Goal: Task Accomplishment & Management: Complete application form

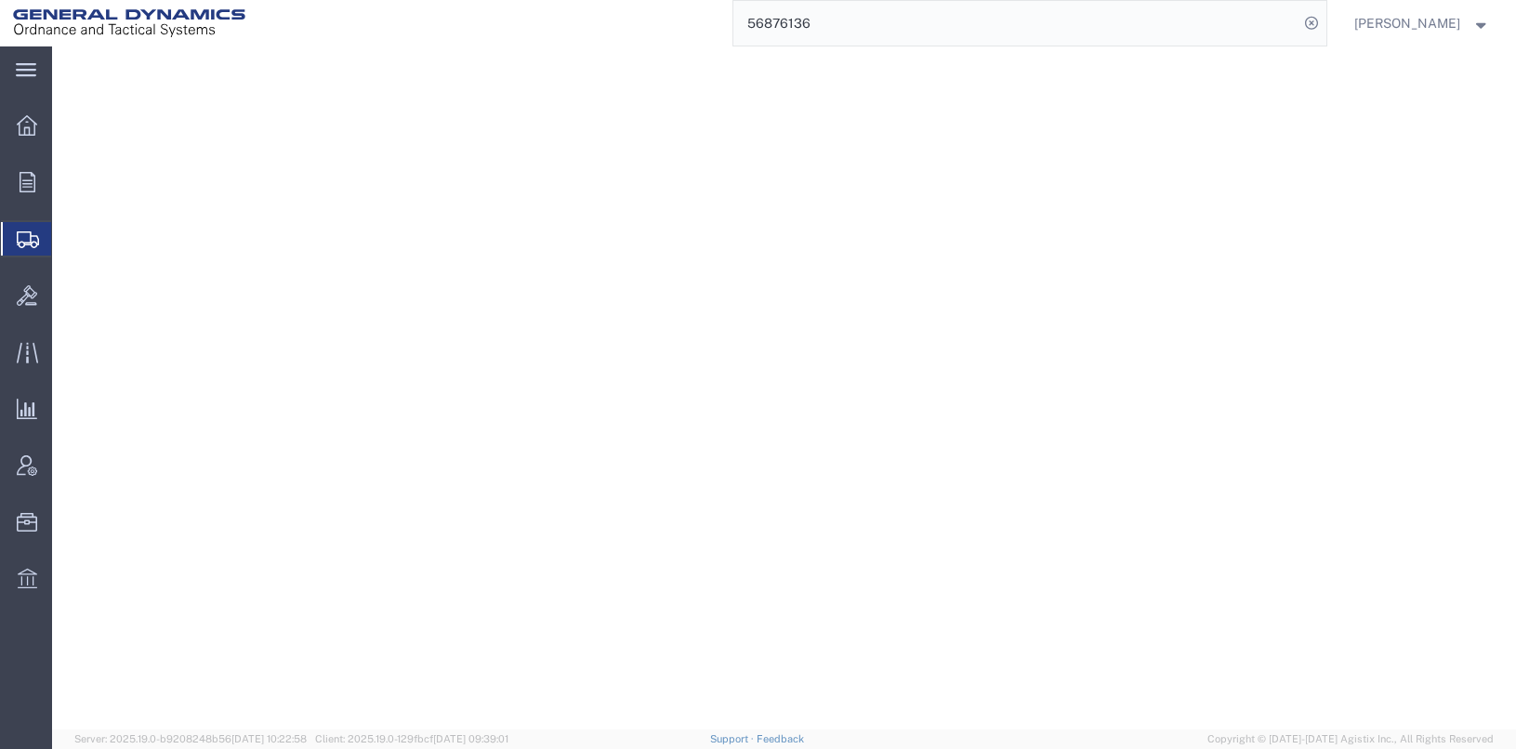
select select
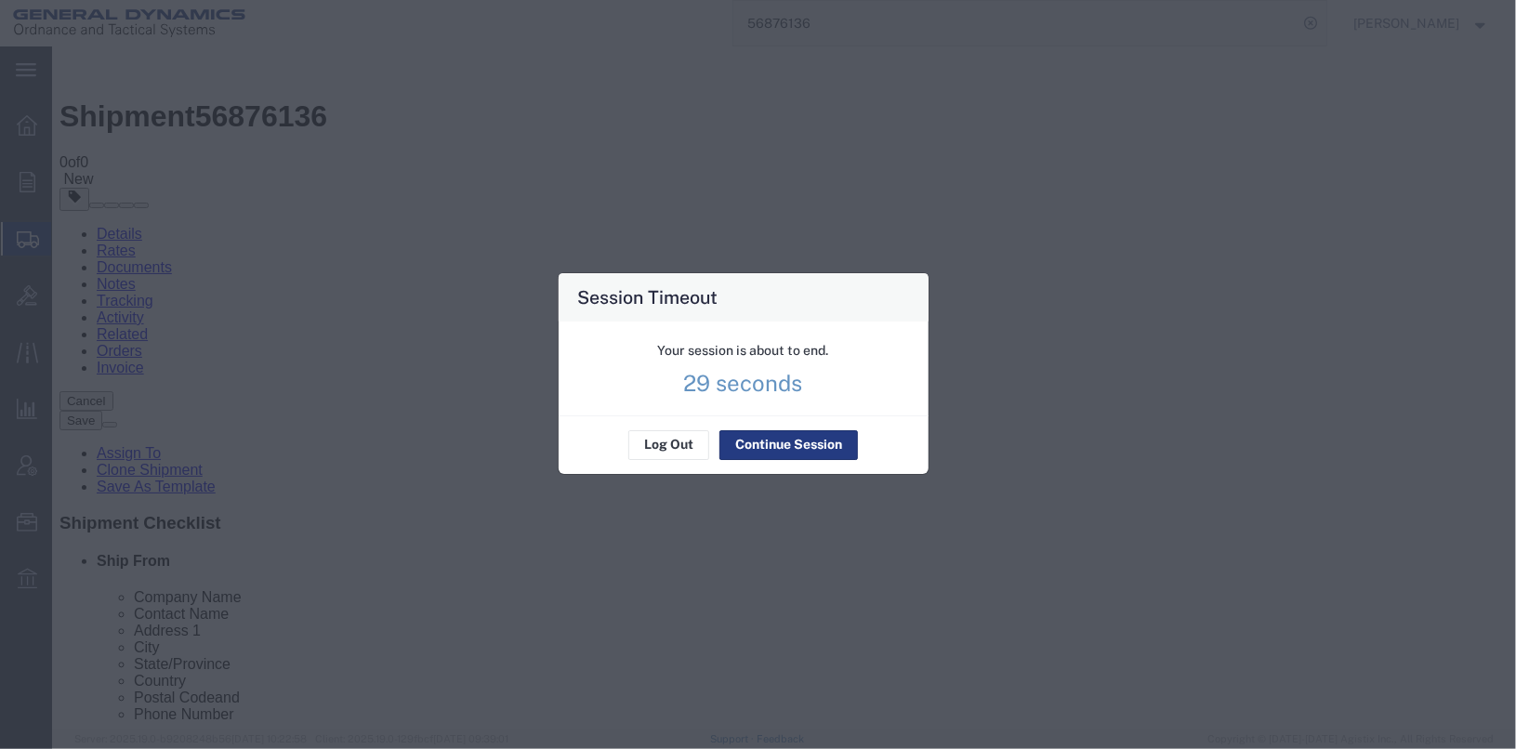
click at [880, 279] on div "Session Timeout" at bounding box center [743, 297] width 370 height 48
click at [884, 140] on div "Session Timeout Your session is about to end. 28 seconds Log Out Continue Sessi…" at bounding box center [743, 373] width 1516 height 749
drag, startPoint x: 812, startPoint y: 459, endPoint x: 803, endPoint y: 437, distance: 24.2
click at [803, 437] on div "Log Out Continue Session" at bounding box center [743, 444] width 370 height 59
click at [803, 437] on button "Continue Session" at bounding box center [788, 445] width 138 height 30
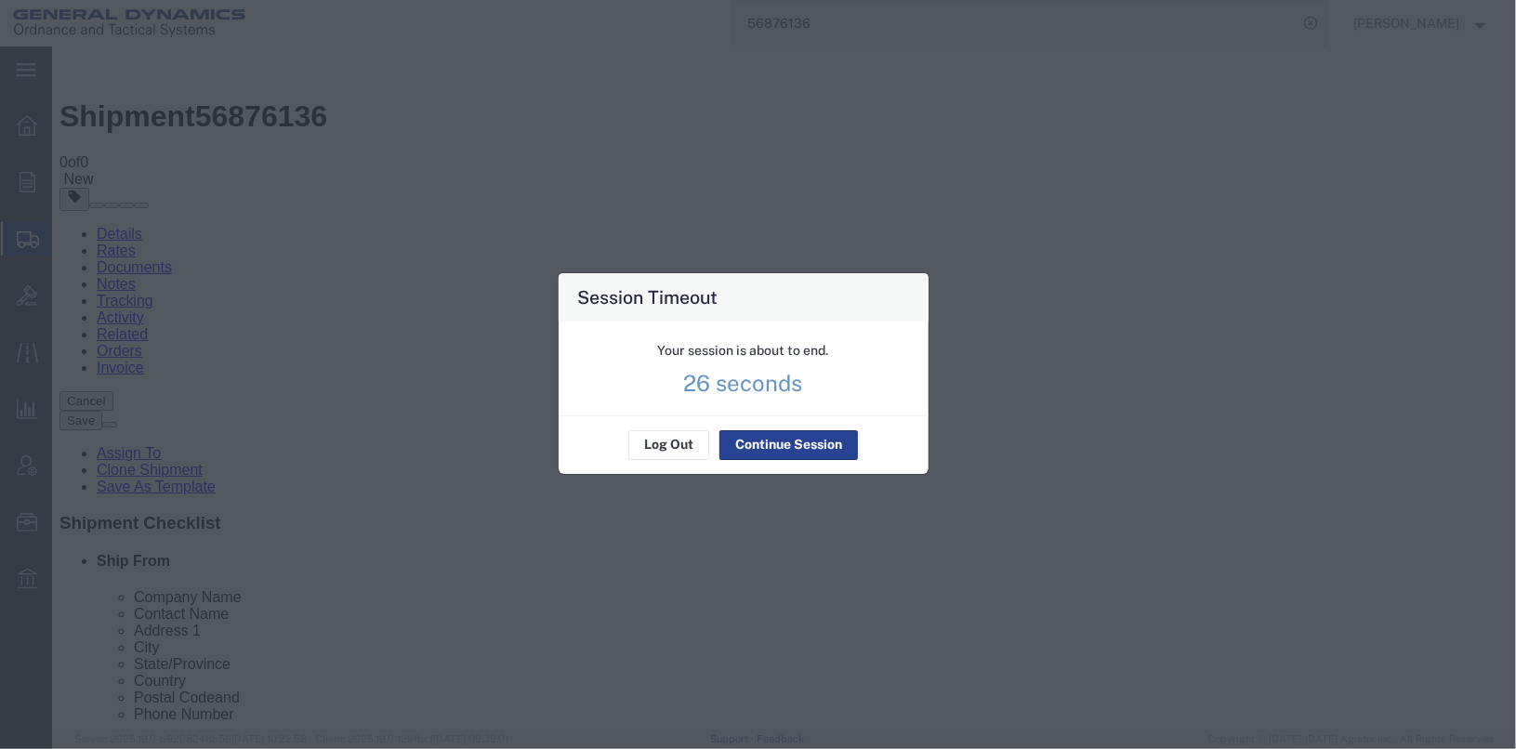
click at [803, 437] on button "Continue Session" at bounding box center [788, 445] width 138 height 30
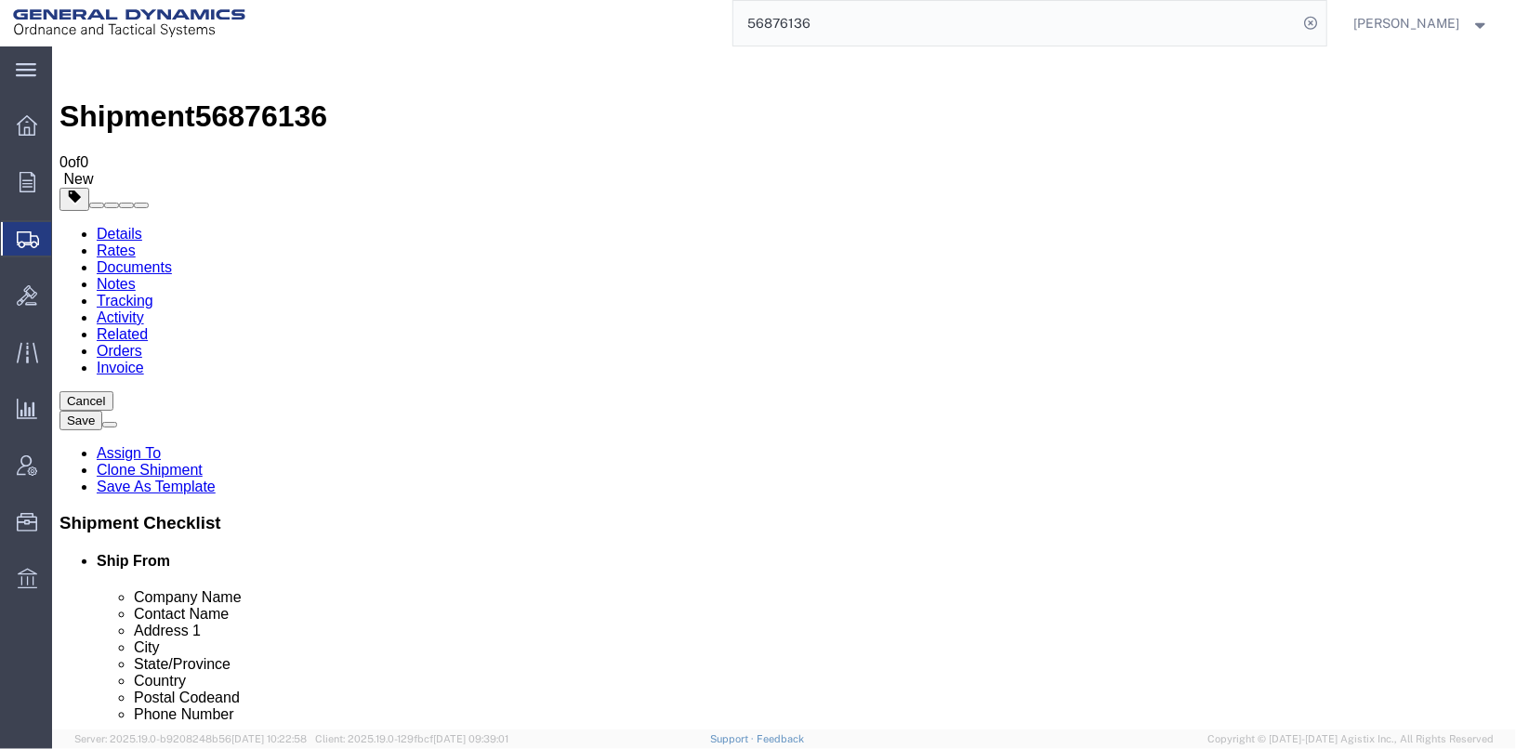
click div "Handling Options"
click icon
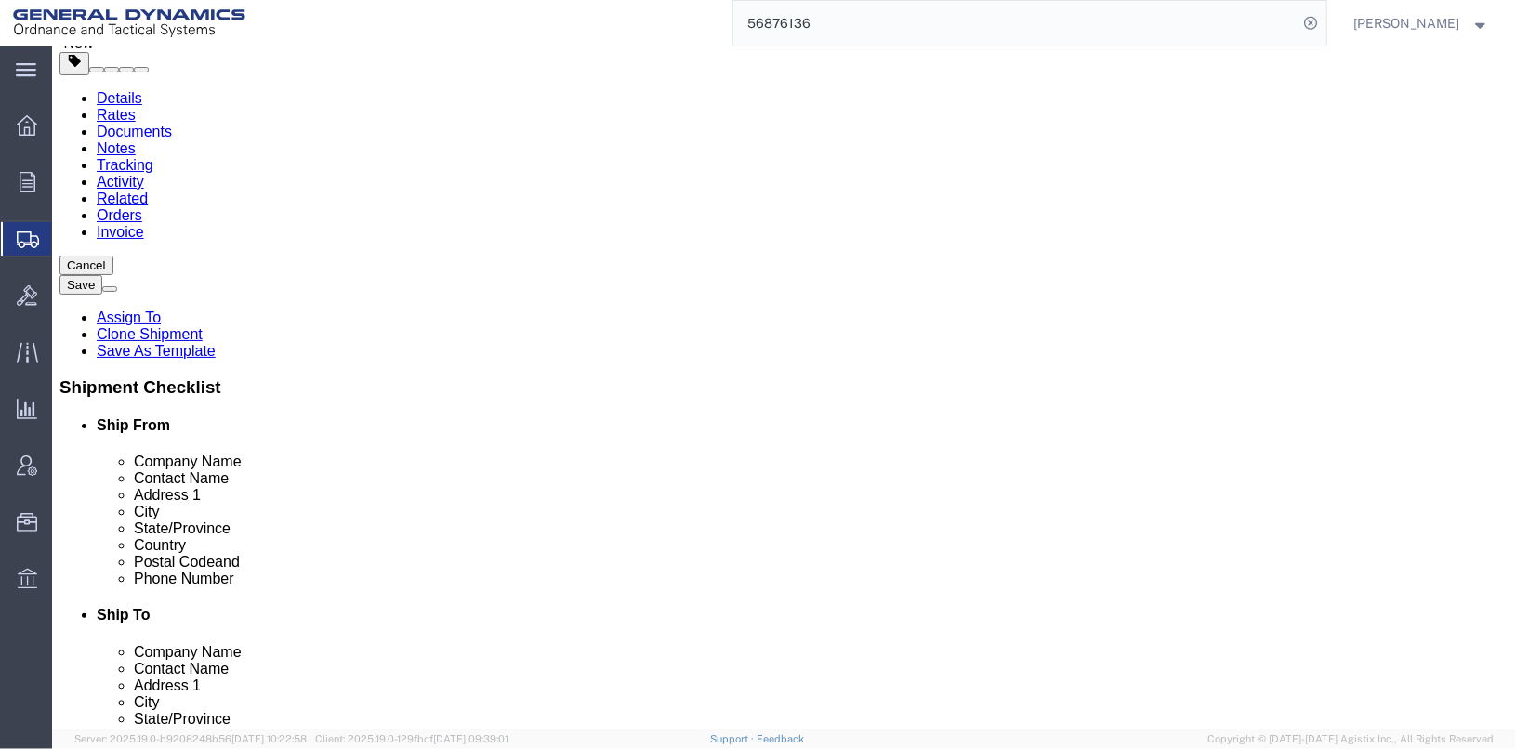
scroll to position [92, 0]
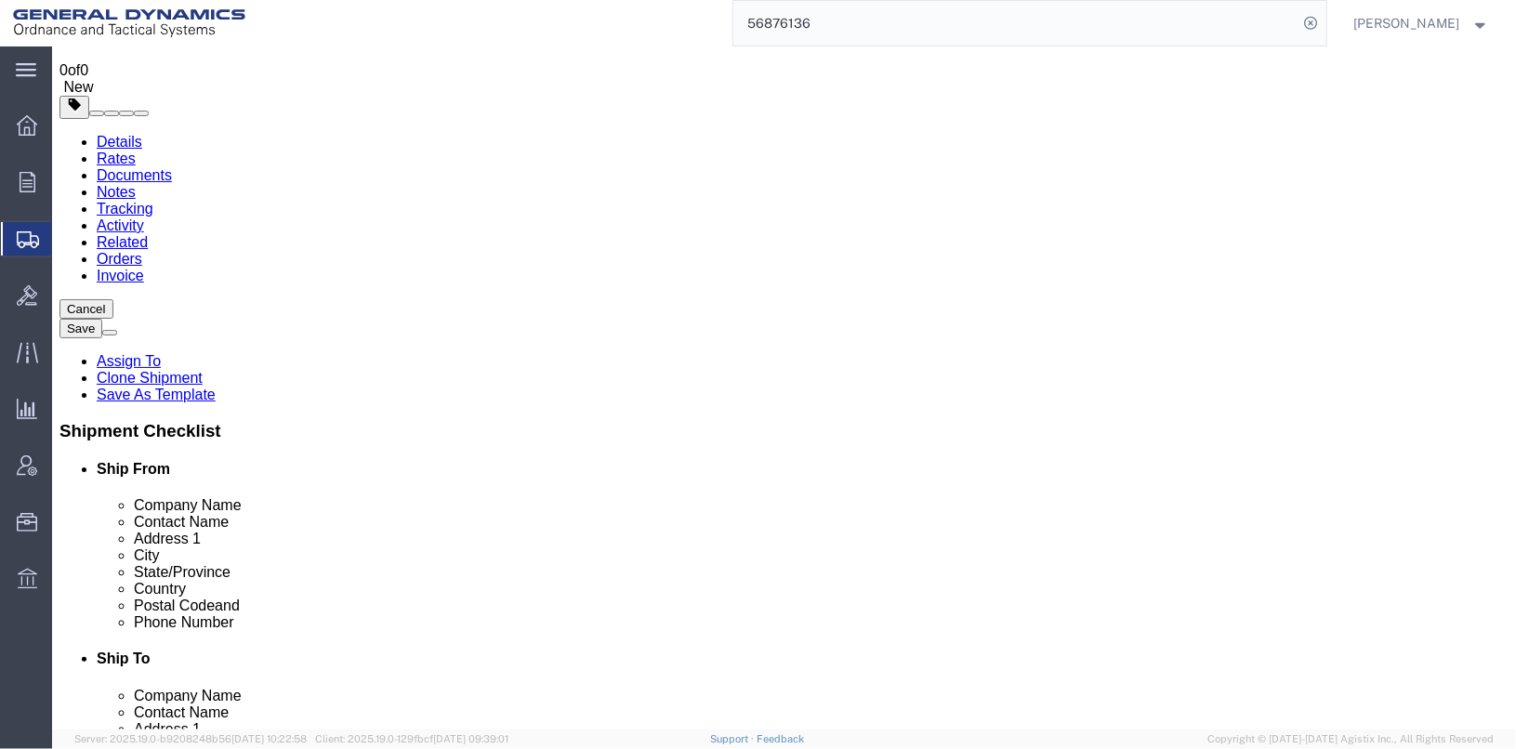
click input "text"
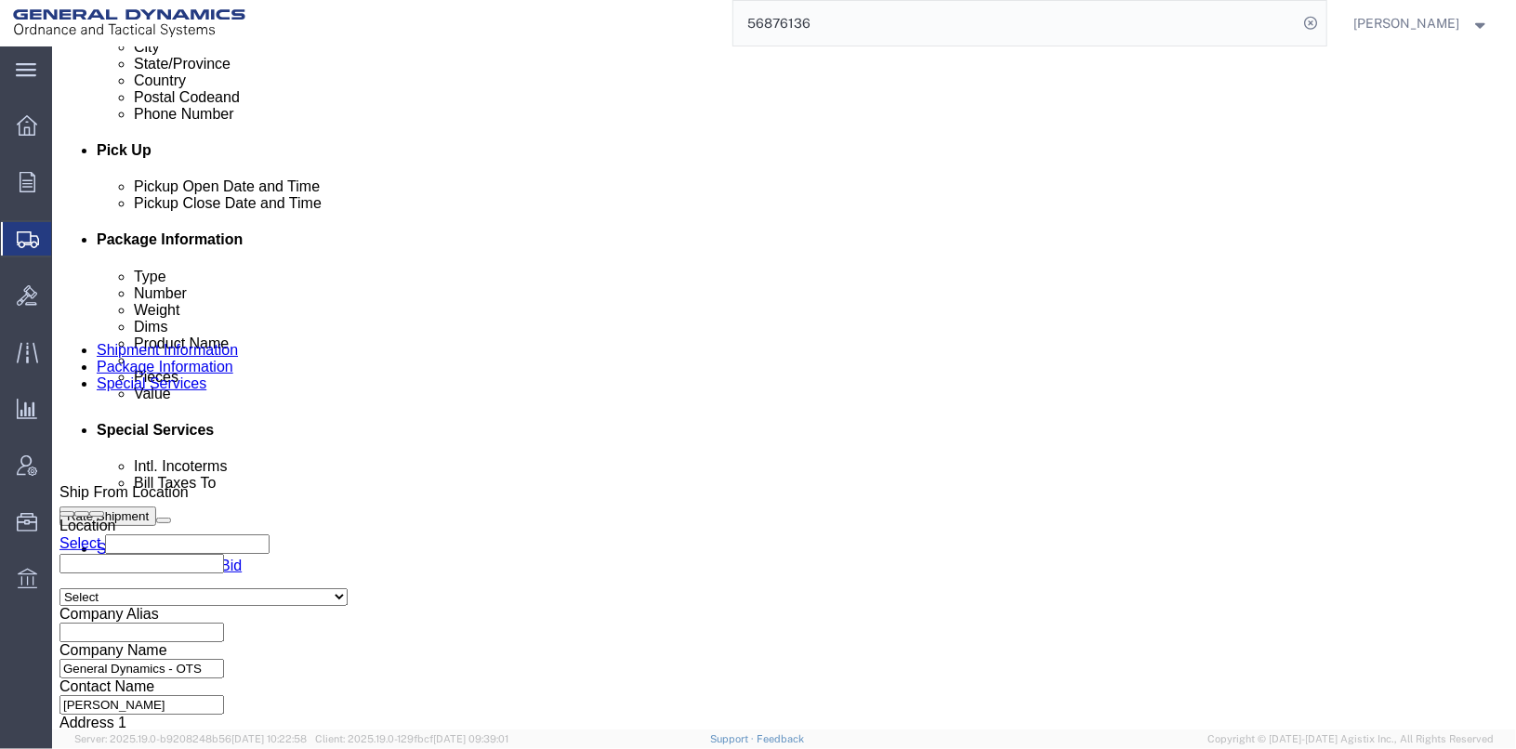
scroll to position [835, 0]
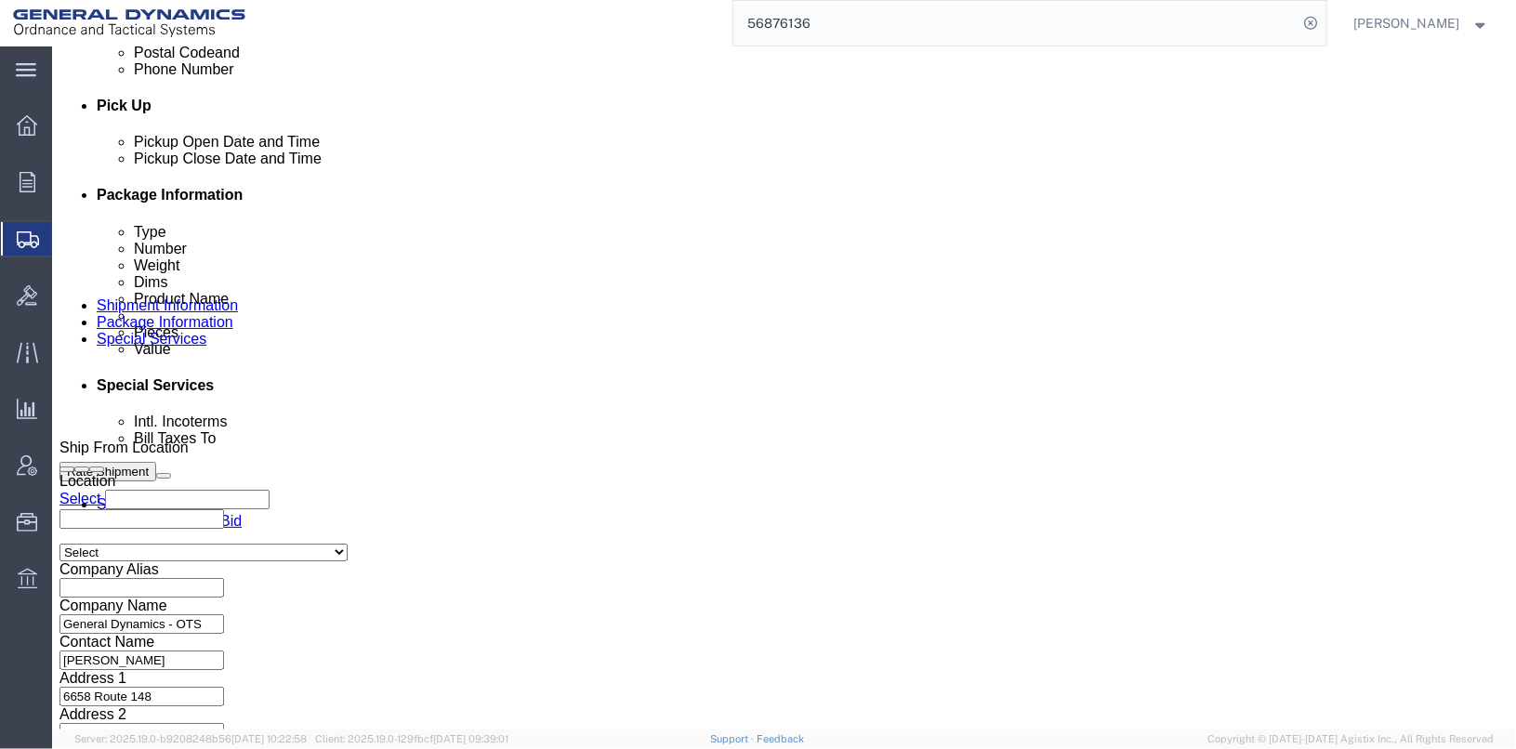
type input "BOOKING # 2943908"
click input "TRK-531934 TLR-731934"
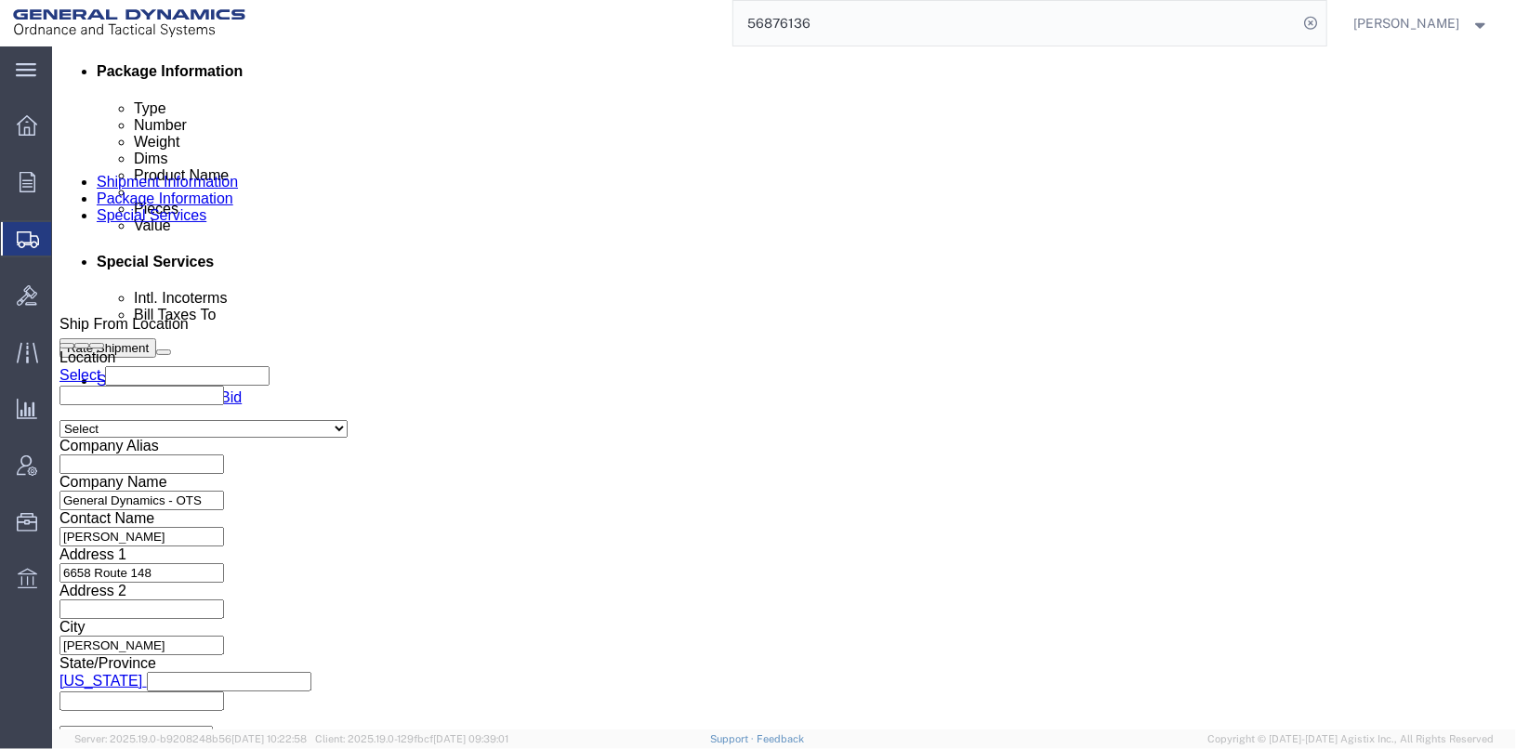
scroll to position [0, 0]
click button "Continue"
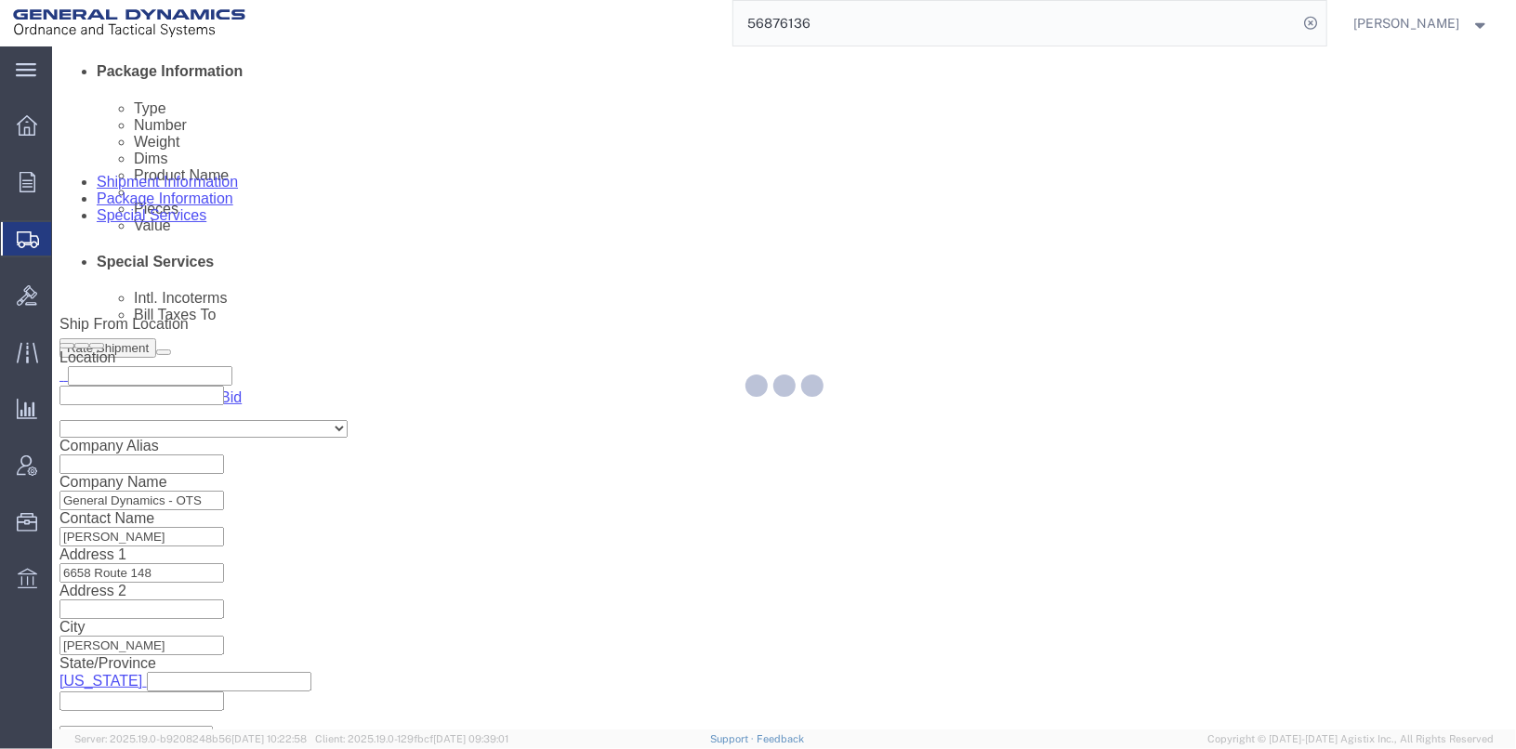
scroll to position [72, 0]
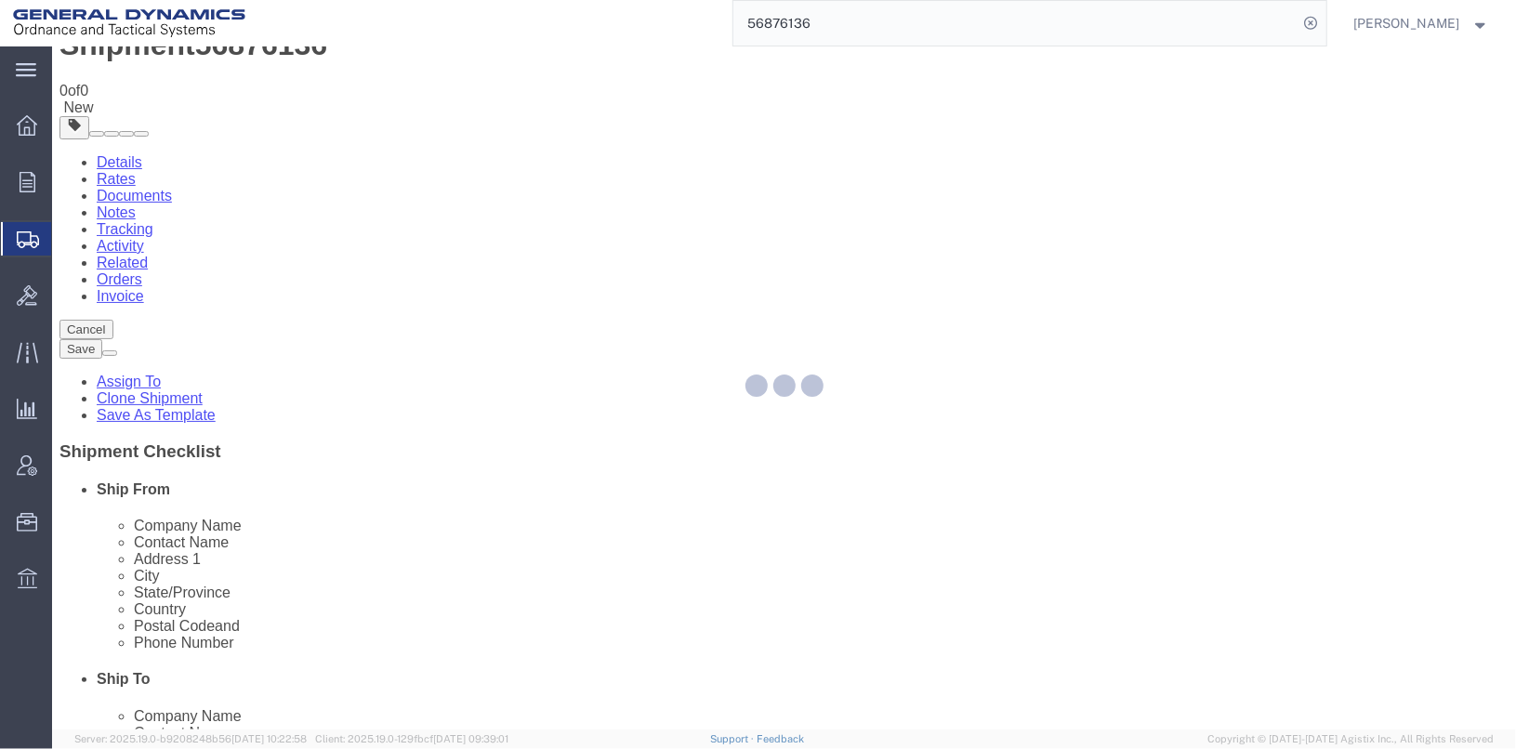
select select "PSST"
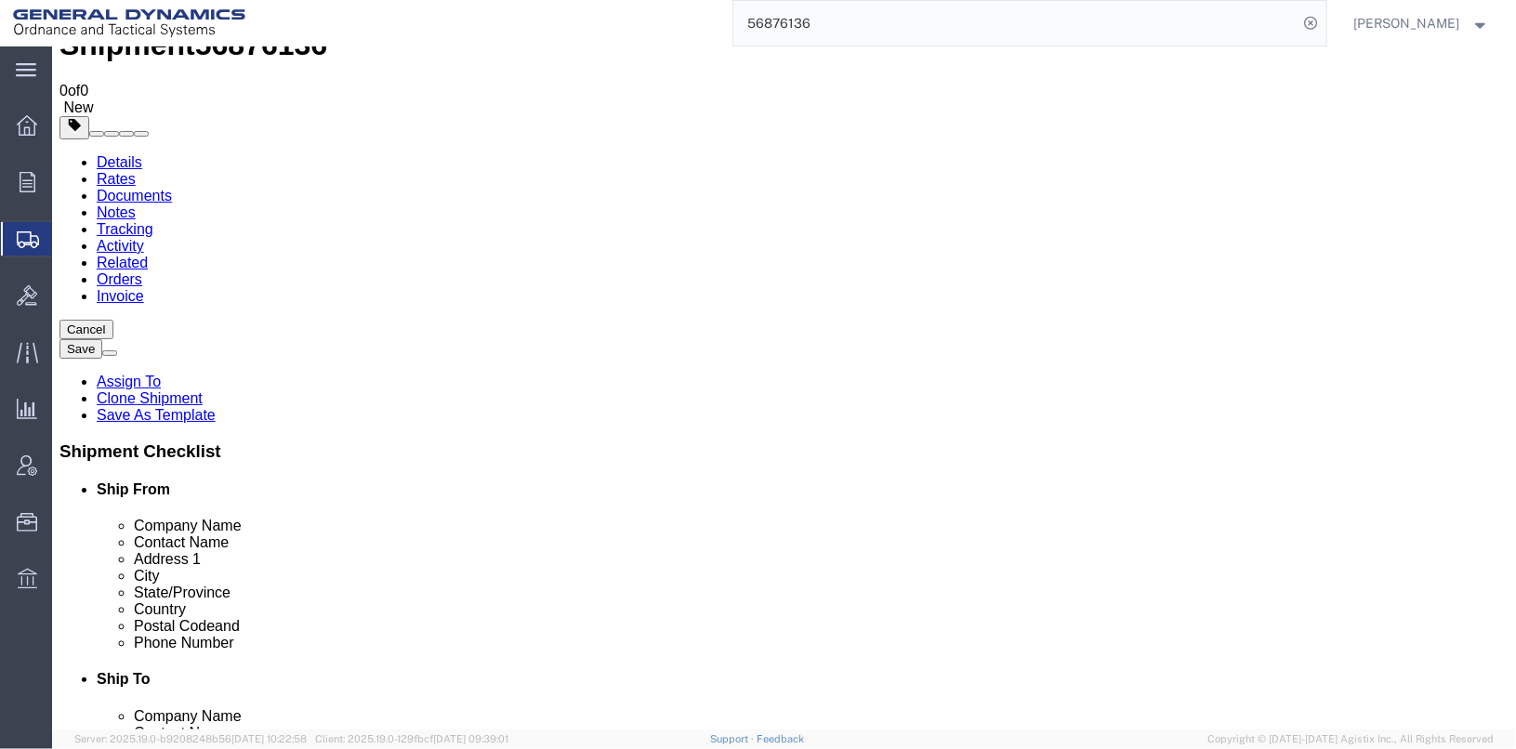
click dd "39500.00 Each"
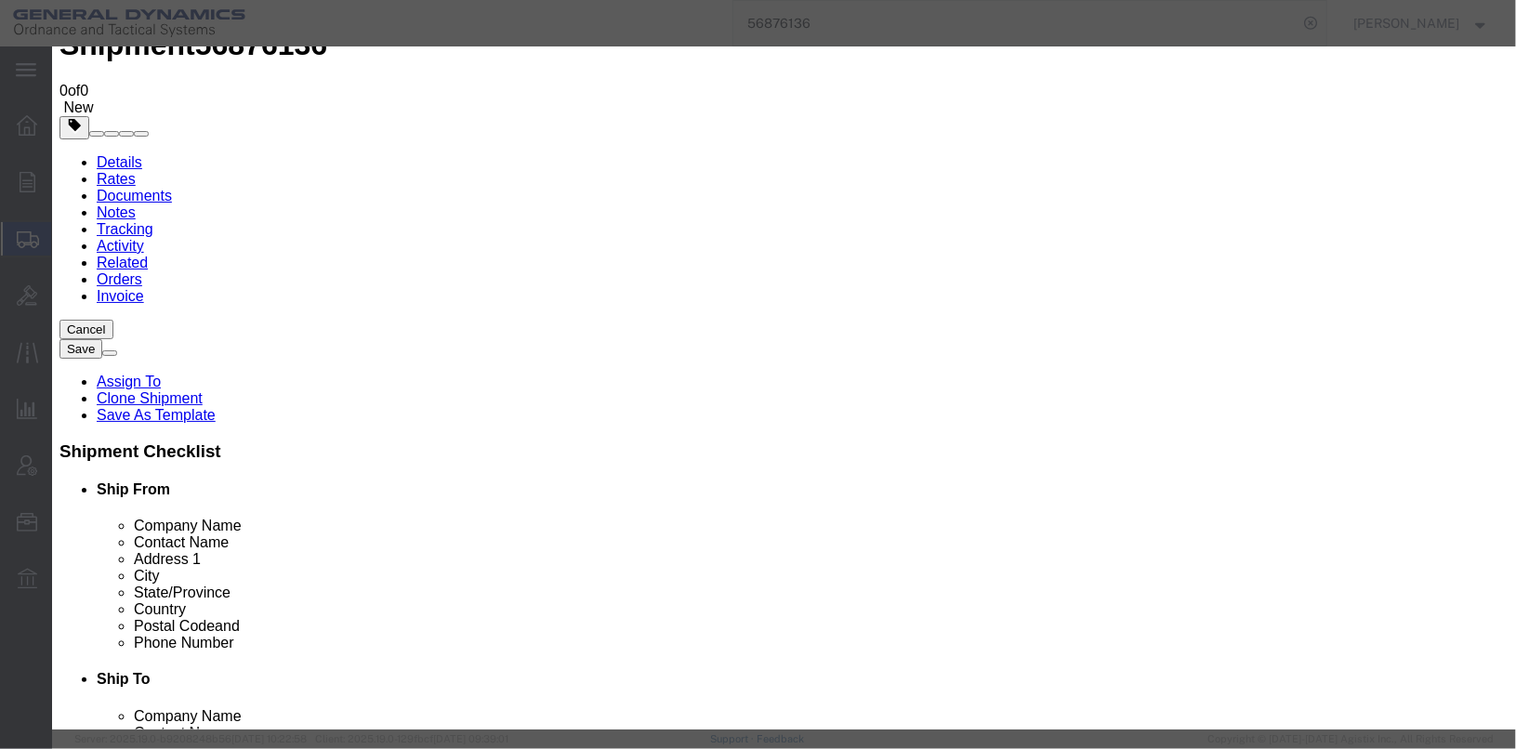
scroll to position [545, 0]
click button "Save & Close"
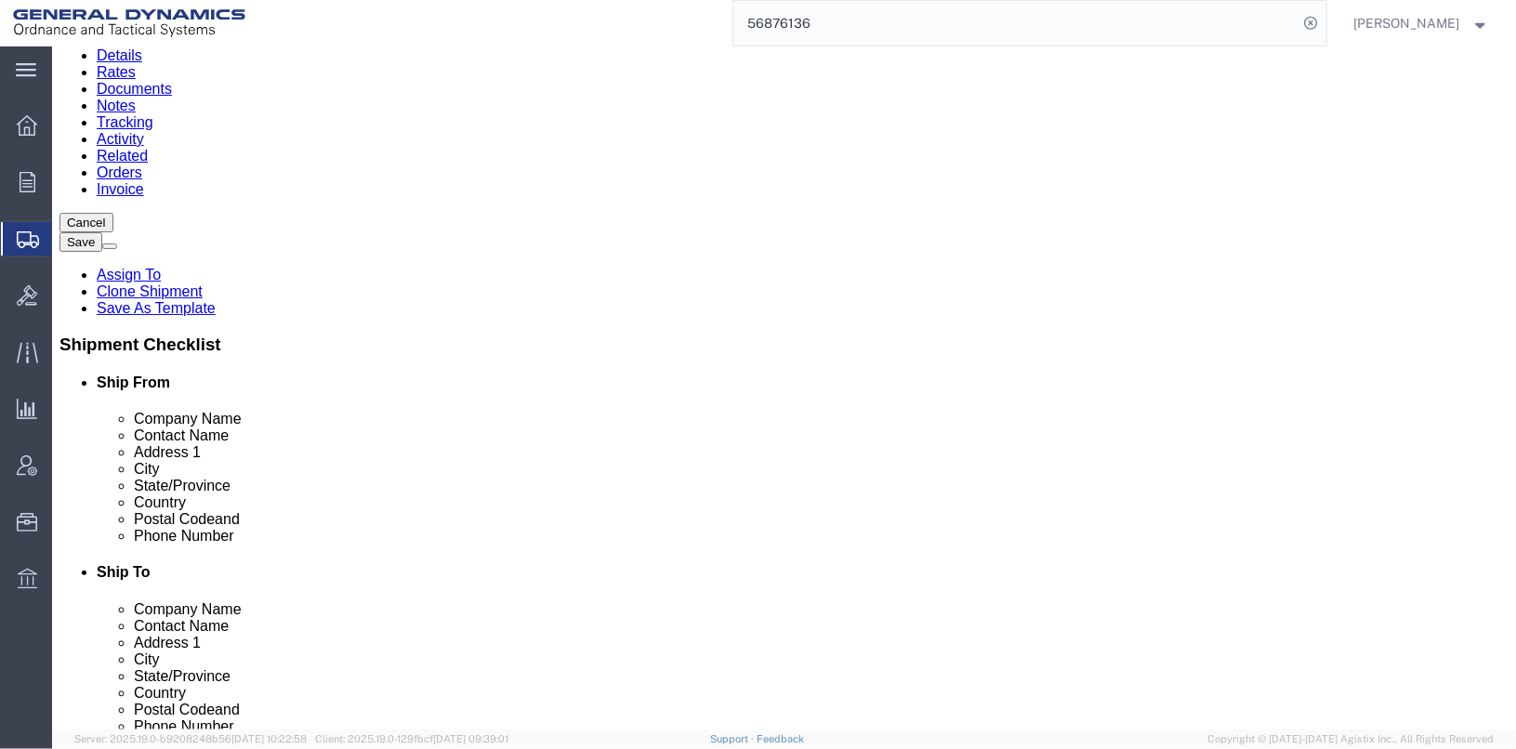
scroll to position [178, 0]
click button "Continue"
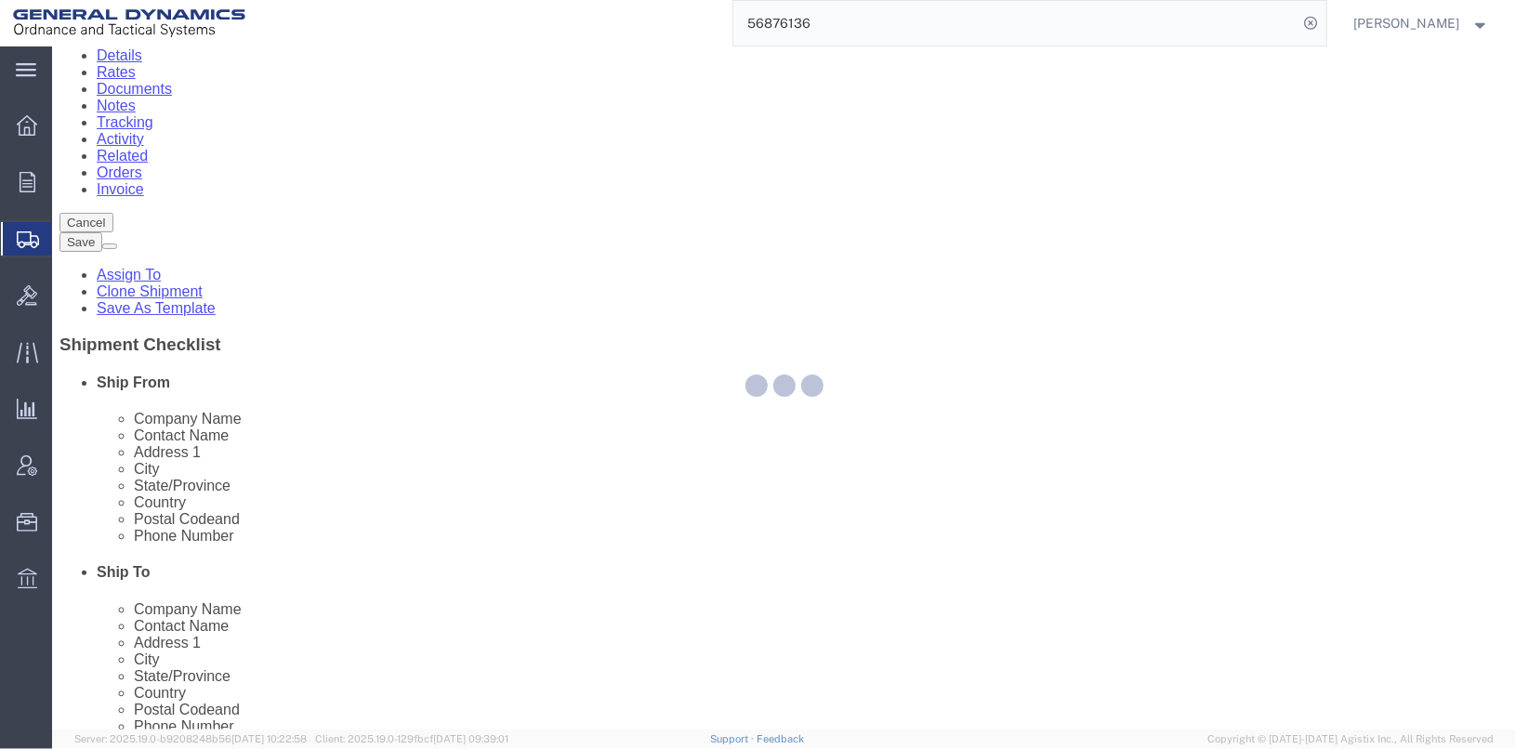
select select
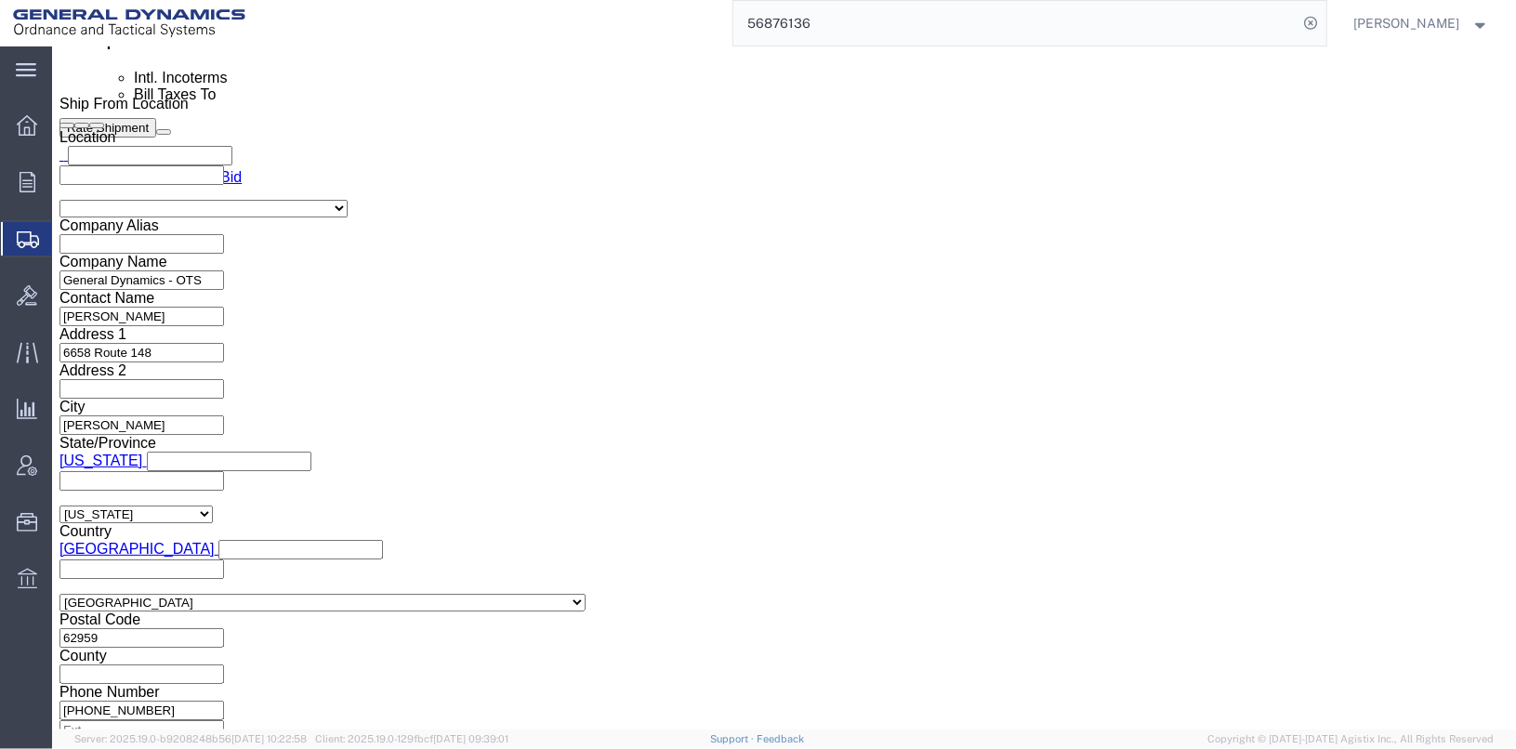
scroll to position [952, 0]
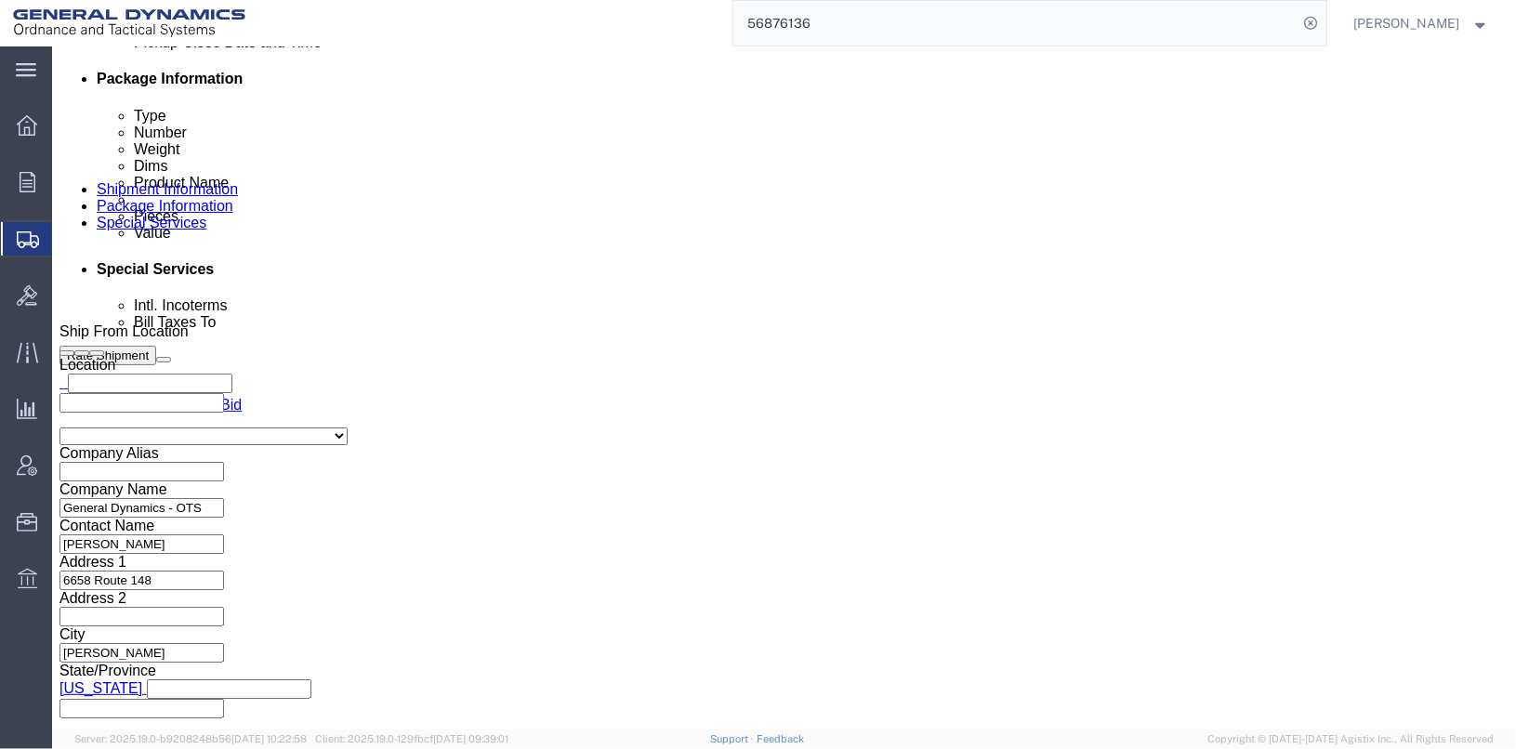
click input "text"
type input "[PERSON_NAME]"
type input "[PERSON_NAME][EMAIL_ADDRESS][PERSON_NAME][DOMAIN_NAME]"
type input "[PERSON_NAME][EMAIL_ADDRESS][PERSON_NAME][DOMAIN_NAME],[PERSON_NAME][DOMAIN_NAM…"
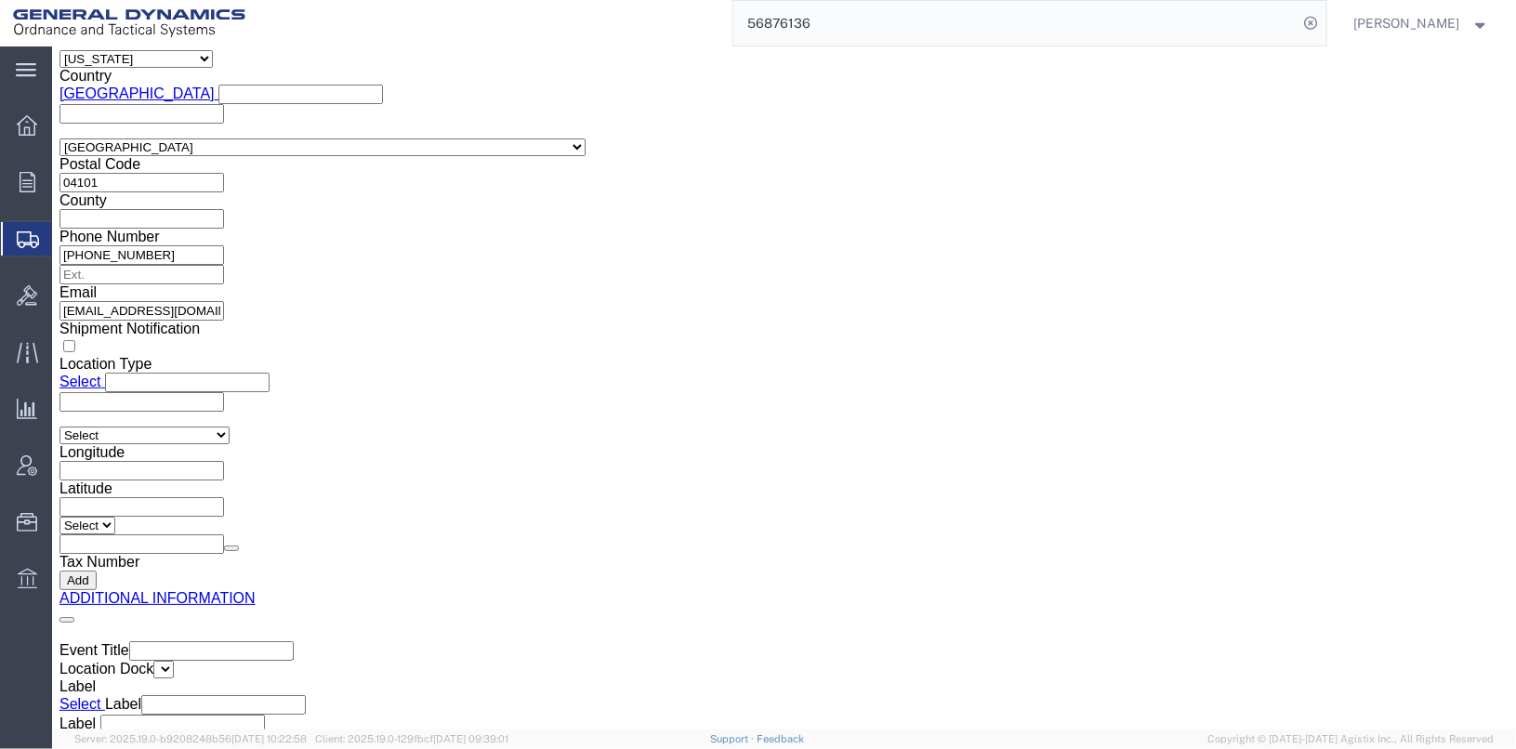
scroll to position [2856, 0]
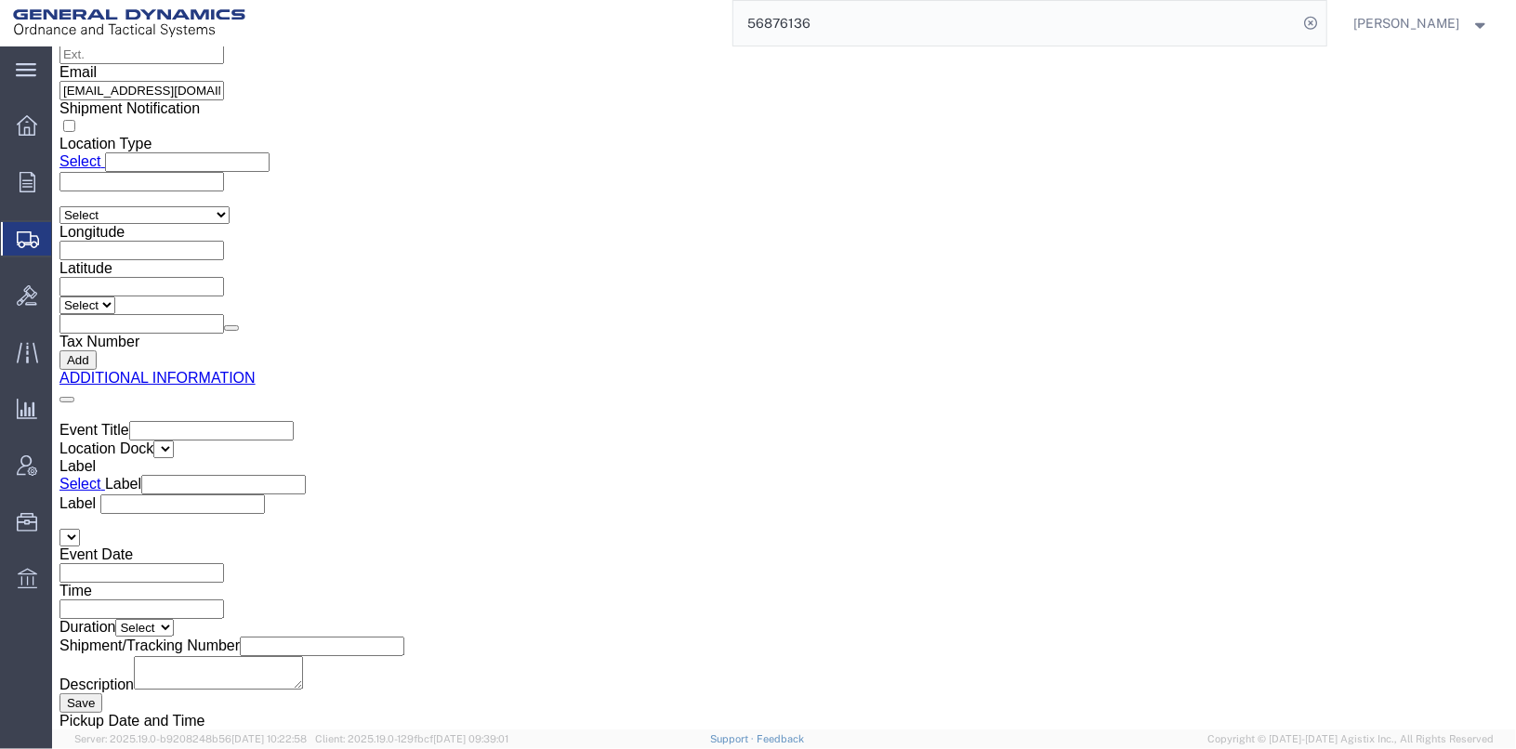
click button "Save"
click button "Rate Shipment"
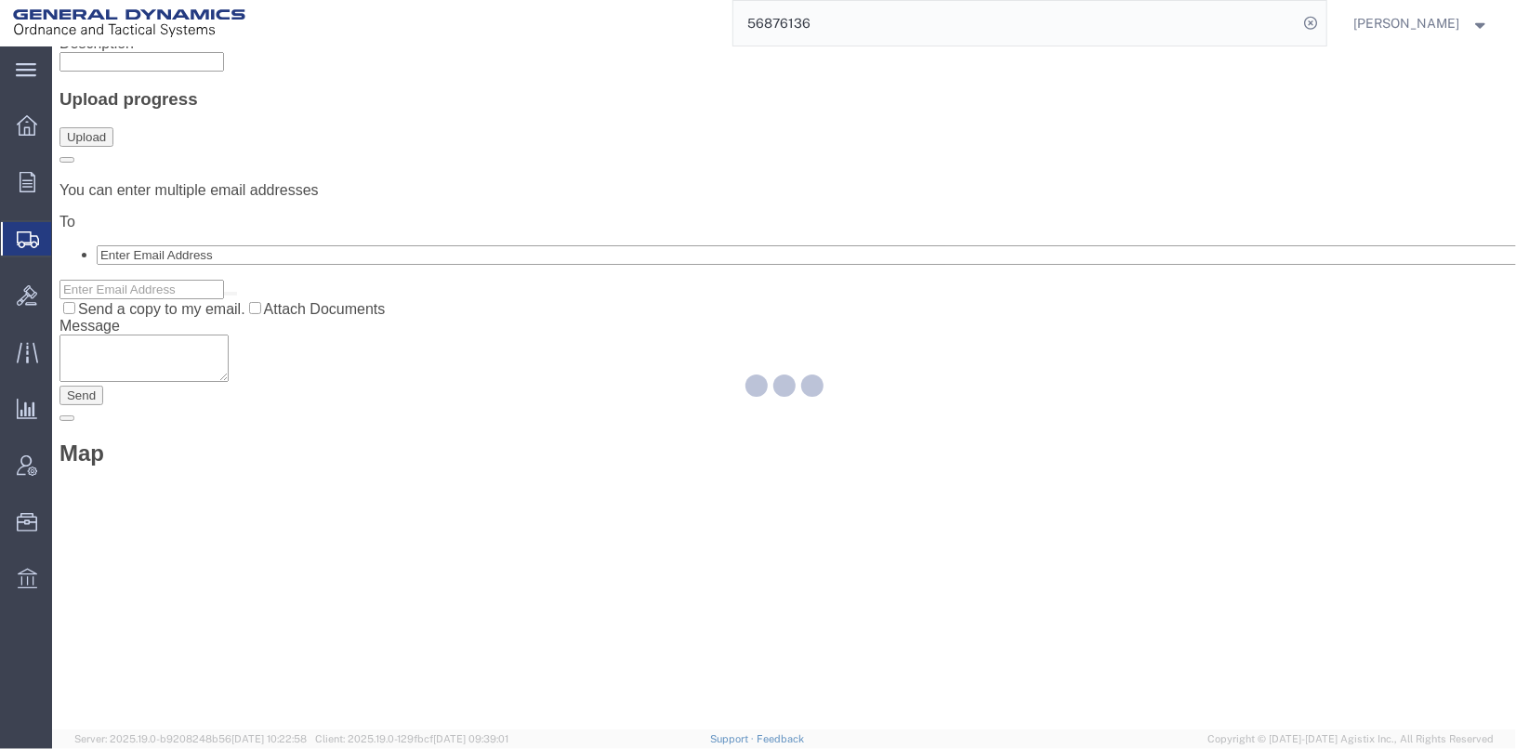
scroll to position [0, 0]
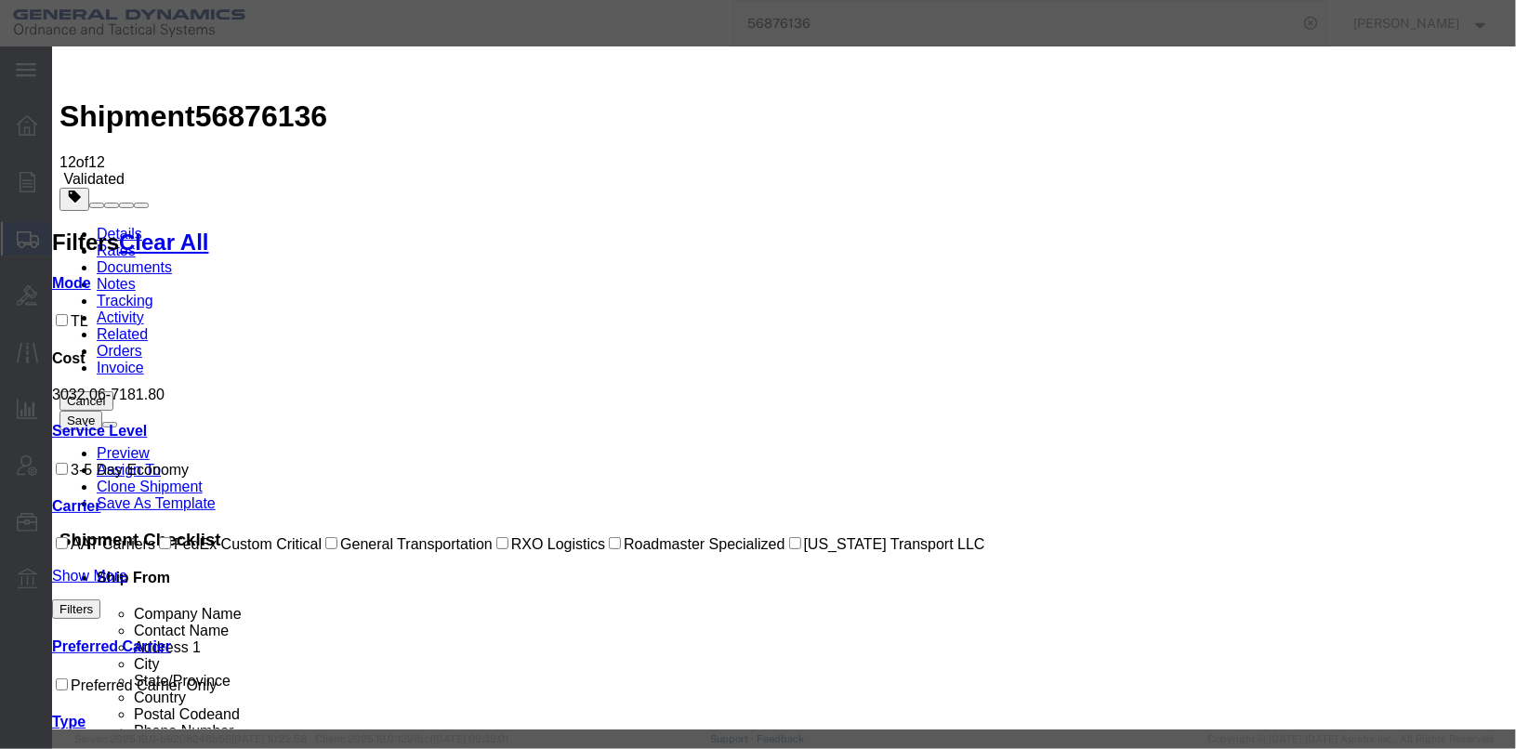
select select "17193"
select select "40362"
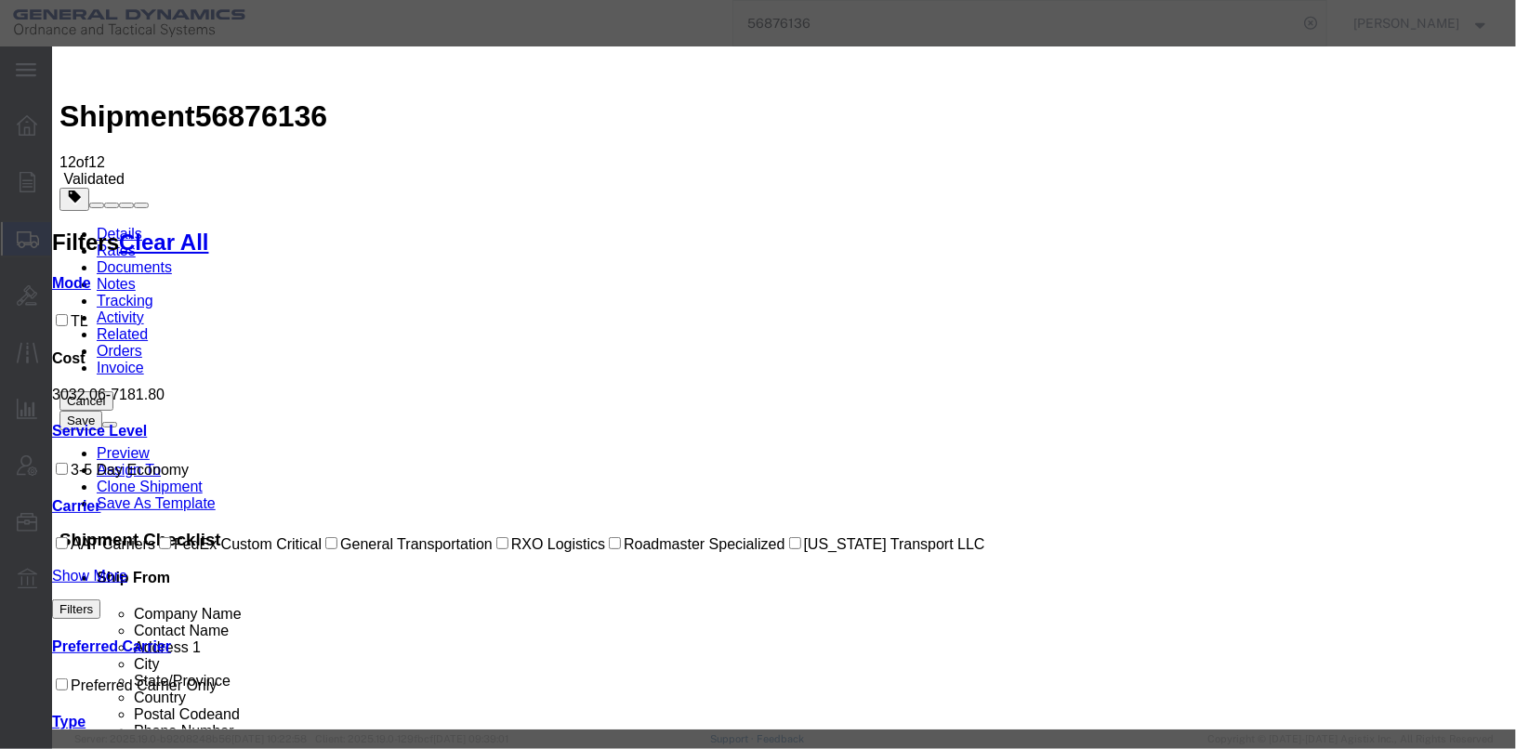
checkbox input "true"
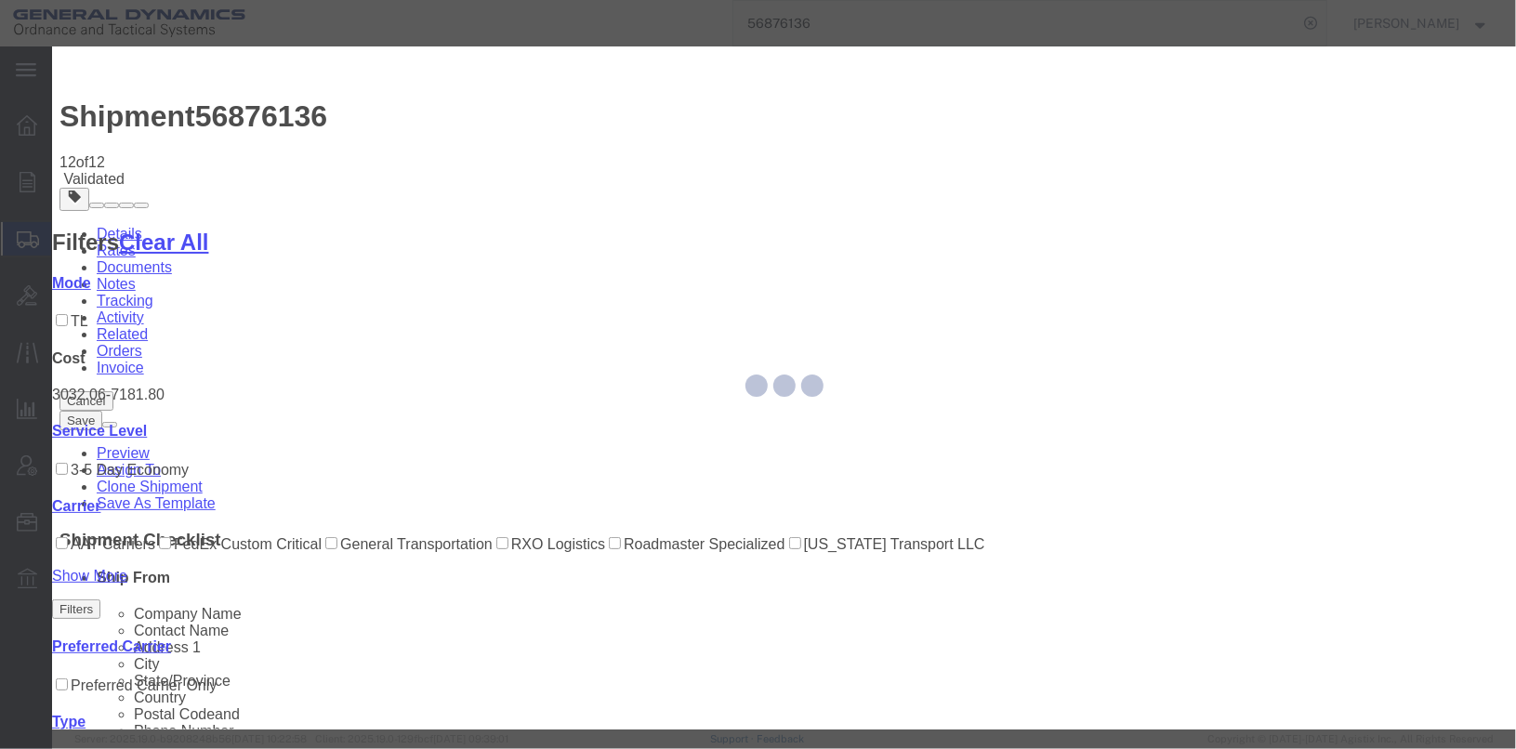
type input "[PERSON_NAME]"
type input "[PHONE_NUMBER]"
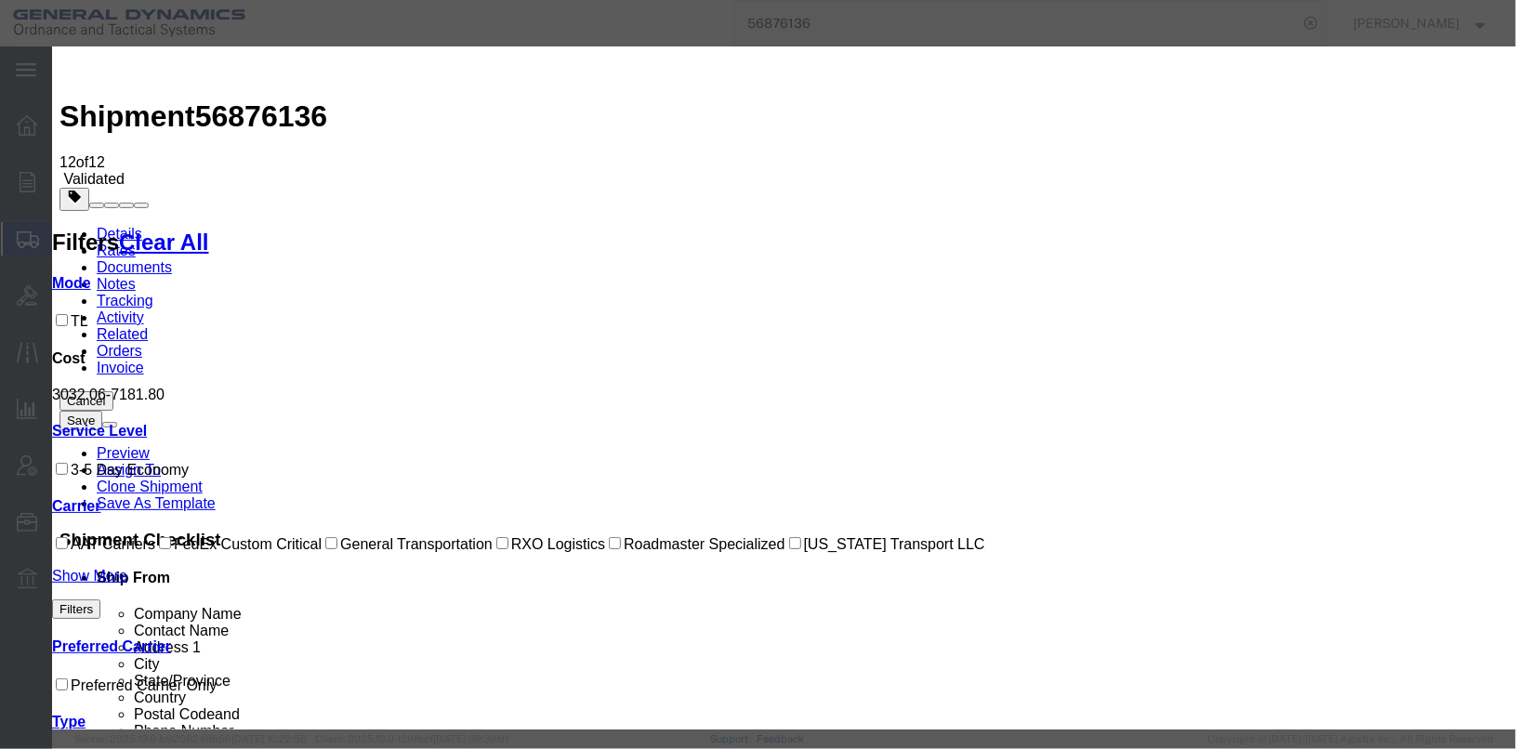
type input "25421"
select select "0900"
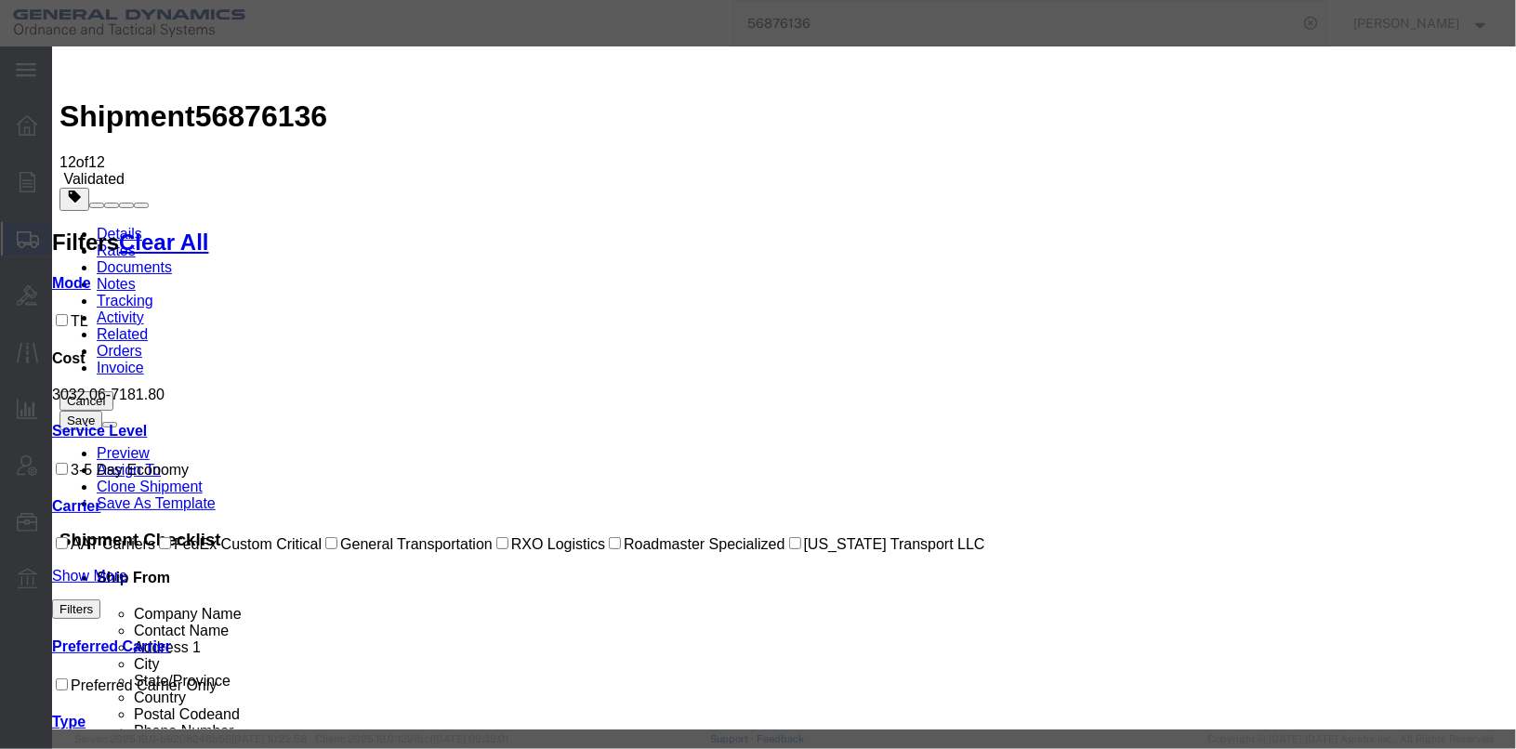
select select "ARVPULOC"
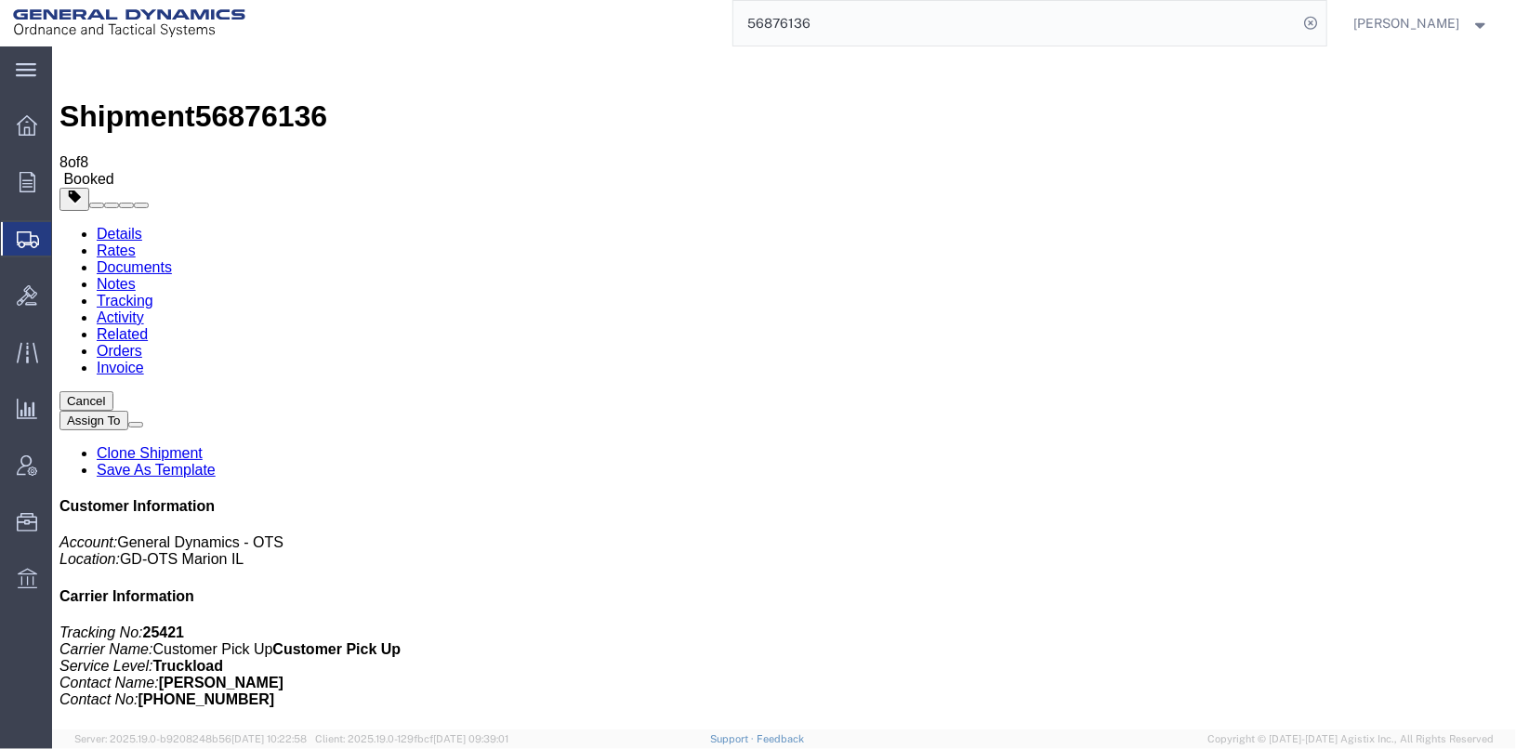
checkbox input "true"
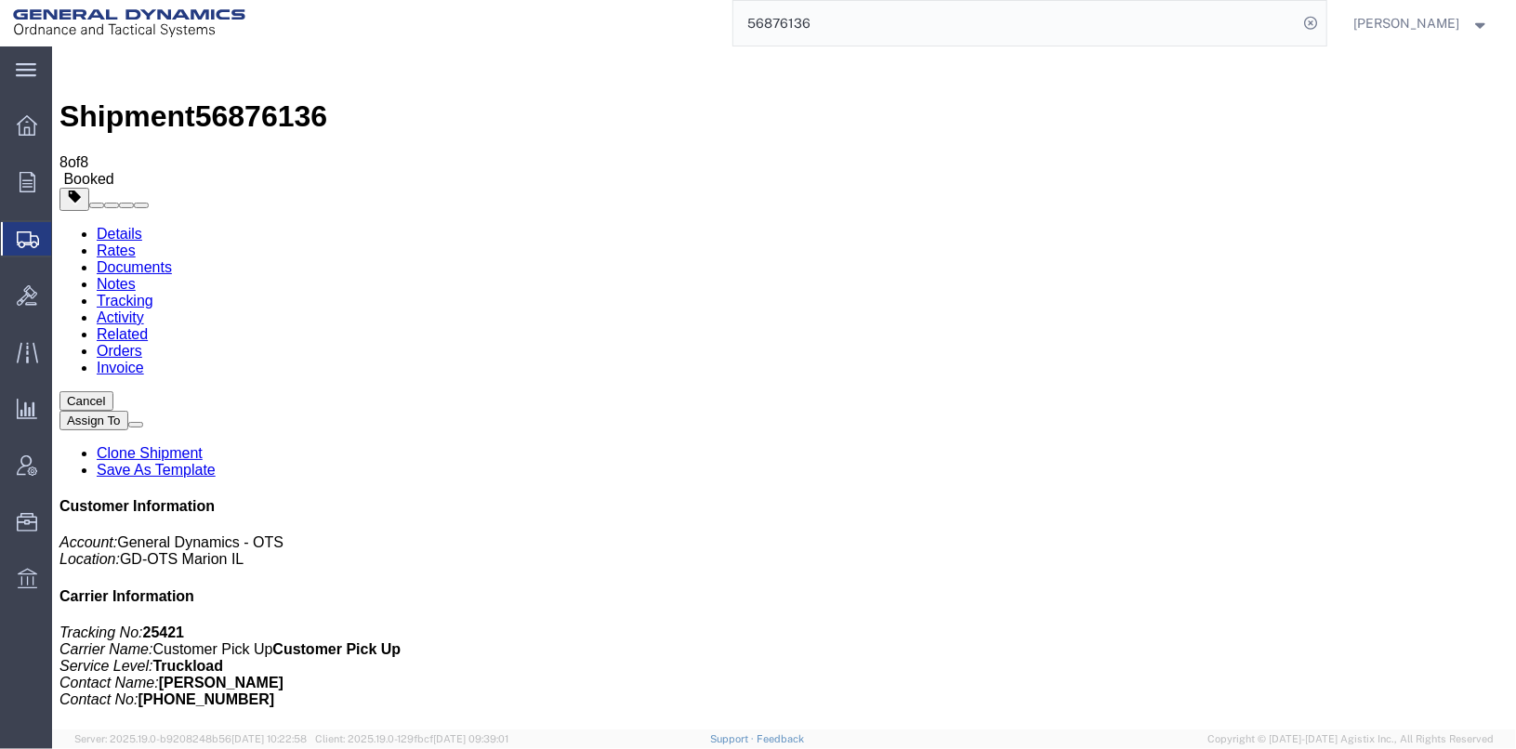
checkbox input "false"
select select "2"
